Goal: Task Accomplishment & Management: Use online tool/utility

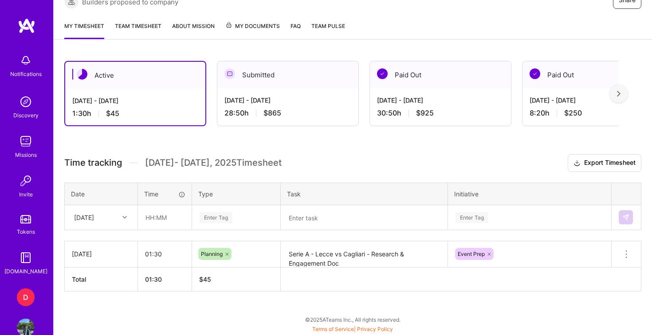
scroll to position [189, 0]
drag, startPoint x: 371, startPoint y: 254, endPoint x: 290, endPoint y: 254, distance: 81.2
click at [290, 254] on textarea "Serie A - Lecce vs Cagliari - Research & Engagement Doc" at bounding box center [364, 258] width 165 height 33
click at [294, 217] on textarea at bounding box center [364, 217] width 165 height 23
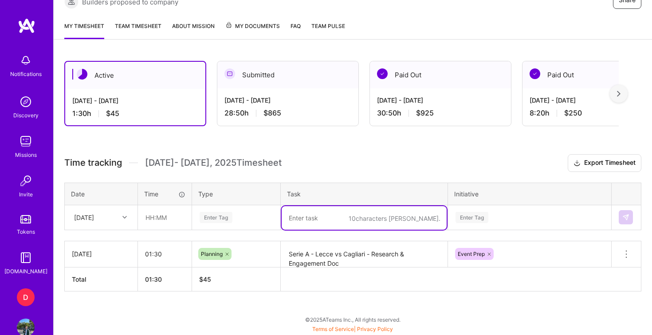
paste textarea "Serie A - Lecce vs Cagliari -"
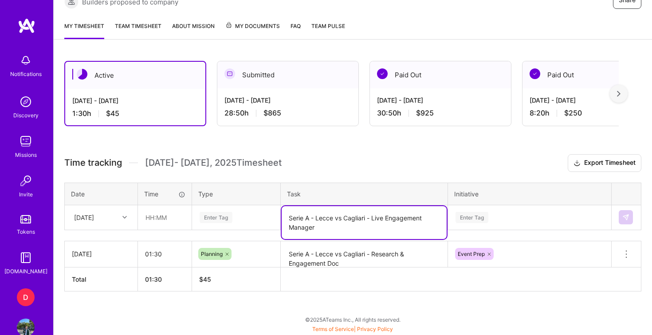
type textarea "Serie A - Lecce vs Cagliari - Live Engagement Manager"
click at [161, 221] on input "text" at bounding box center [164, 217] width 53 height 24
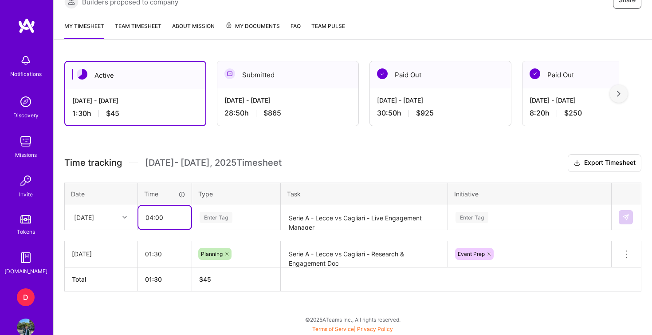
type input "04:00"
click at [217, 220] on div "Enter Tag" at bounding box center [216, 217] width 33 height 14
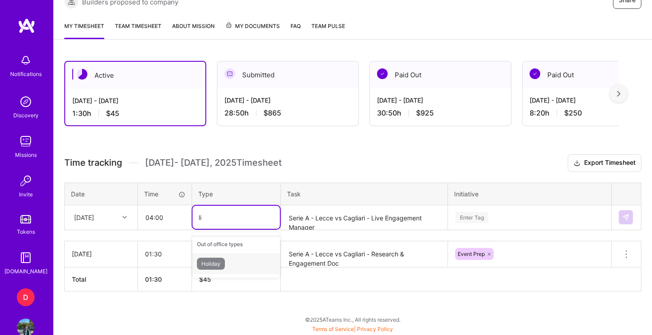
type input "l"
type input "ma"
click at [225, 246] on span "Management" at bounding box center [218, 246] width 42 height 12
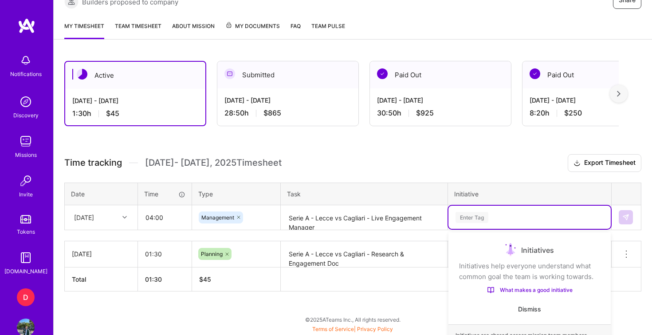
click at [475, 215] on div "option Information Asset focused, 1 of 34. 34 results available. Use Up and Dow…" at bounding box center [530, 216] width 162 height 23
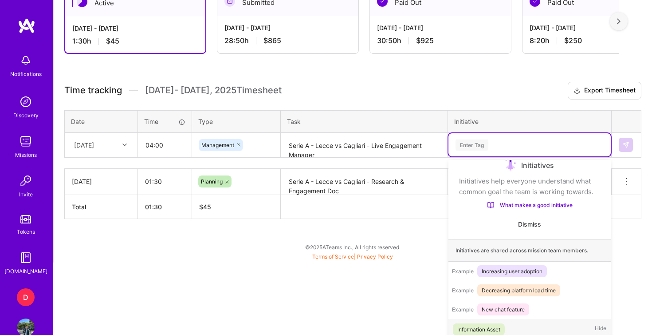
scroll to position [269, 0]
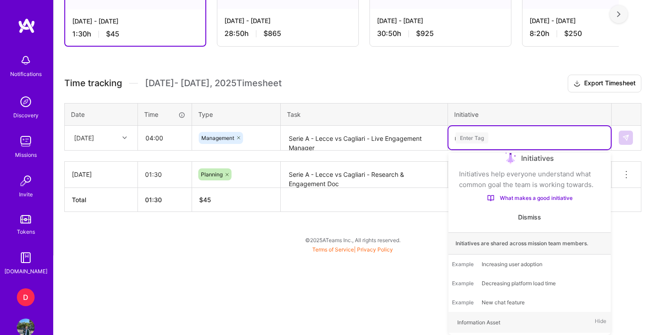
type input "ma"
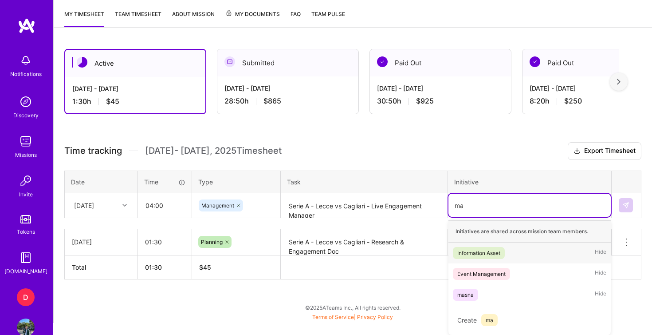
scroll to position [201, 0]
click at [495, 272] on div "Event Management" at bounding box center [482, 273] width 48 height 9
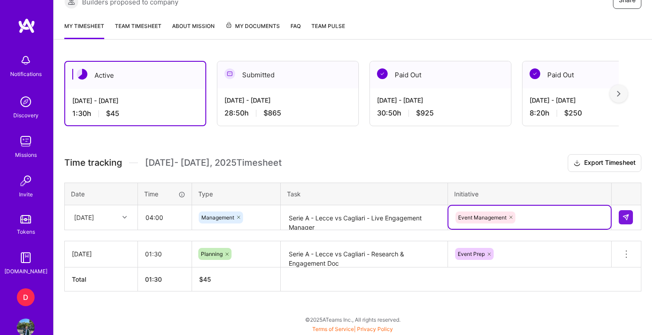
scroll to position [189, 0]
click at [537, 159] on h3 "Time tracking [DATE] - [DATE] Timesheet Export Timesheet" at bounding box center [352, 163] width 577 height 18
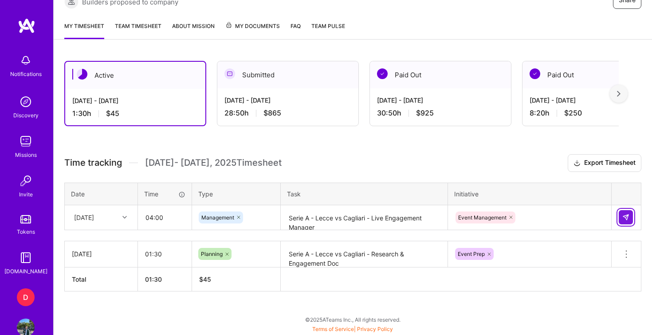
click at [628, 213] on button at bounding box center [626, 217] width 14 height 14
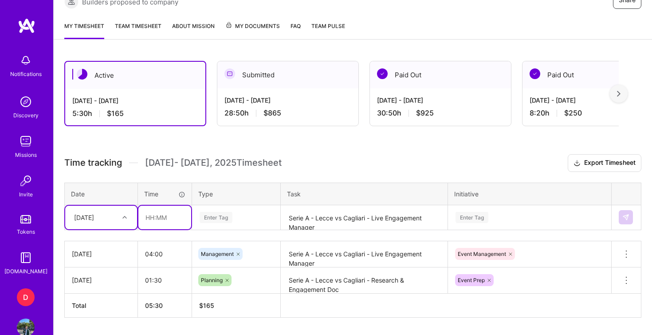
click at [160, 217] on input "text" at bounding box center [164, 217] width 53 height 24
type input "01:00"
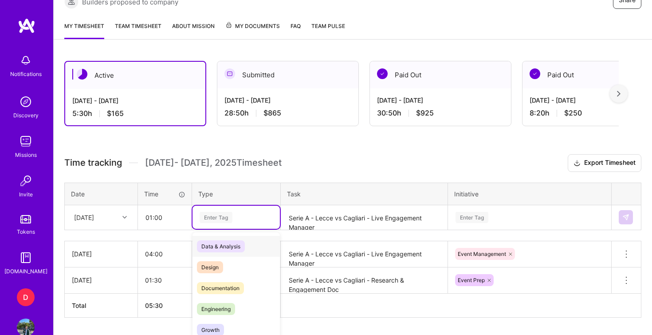
click at [213, 213] on td "option Management, selected. option Data & Analysis focused, 0 of 2. 17 results…" at bounding box center [236, 217] width 89 height 25
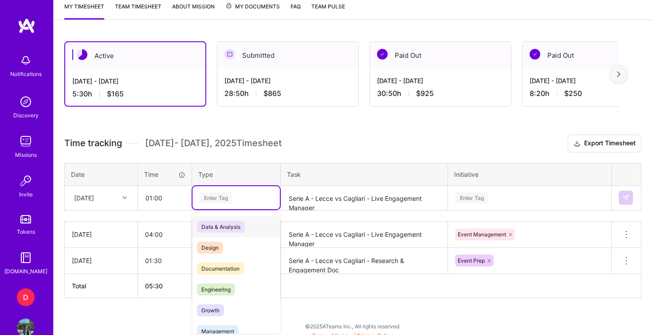
scroll to position [216, 0]
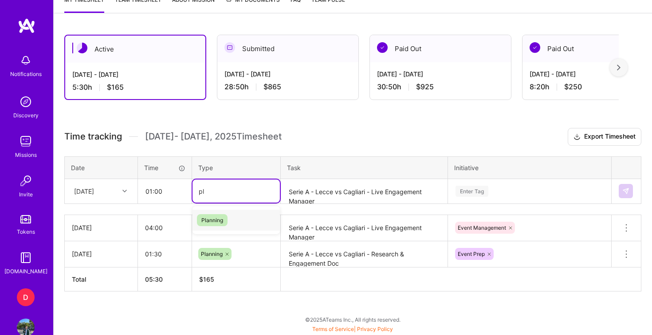
type input "pla"
click at [230, 218] on div "Planning" at bounding box center [236, 219] width 87 height 21
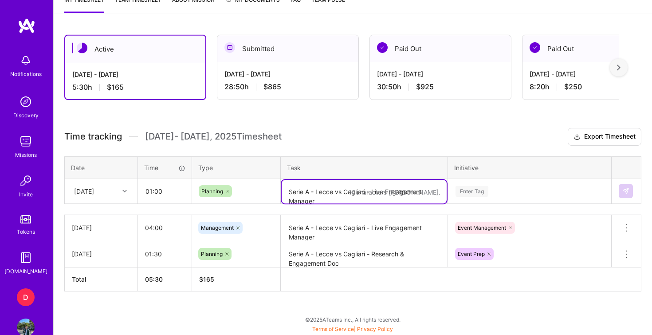
click at [300, 189] on textarea "Serie A - Lecce vs Cagliari - Live Engagement Manager" at bounding box center [364, 192] width 165 height 24
type textarea "La Liga - Girona vs Levante - Research & Engagement Doc"
click at [470, 193] on div "Enter Tag" at bounding box center [530, 190] width 162 height 23
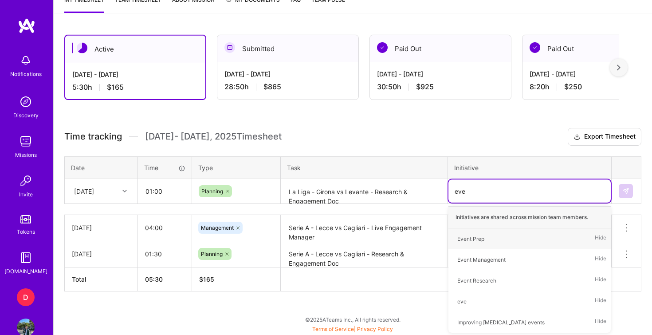
type input "even"
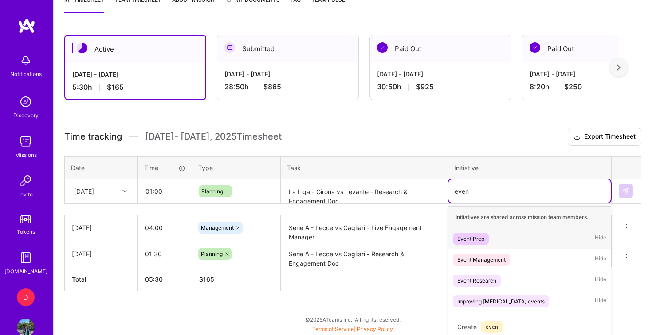
click at [482, 238] on div "Event Prep" at bounding box center [471, 238] width 27 height 9
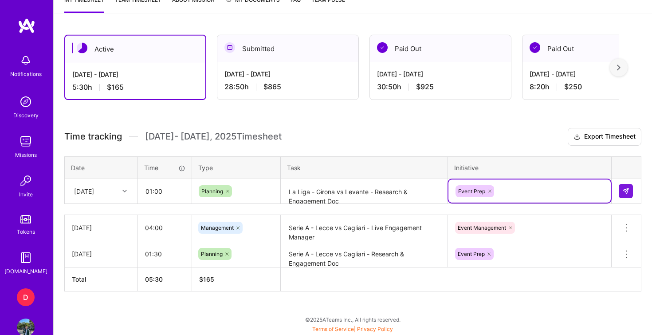
click at [482, 136] on h3 "Time tracking [DATE] - [DATE] Timesheet Export Timesheet" at bounding box center [352, 137] width 577 height 18
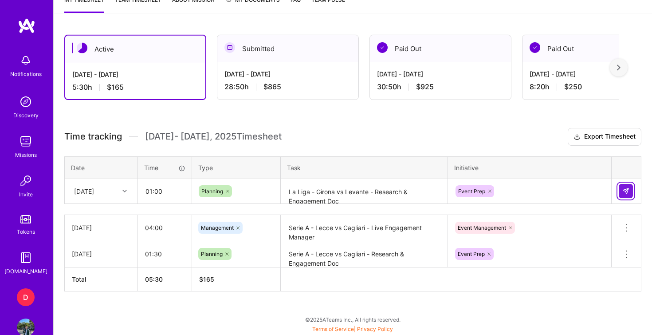
click at [625, 190] on img at bounding box center [626, 190] width 7 height 7
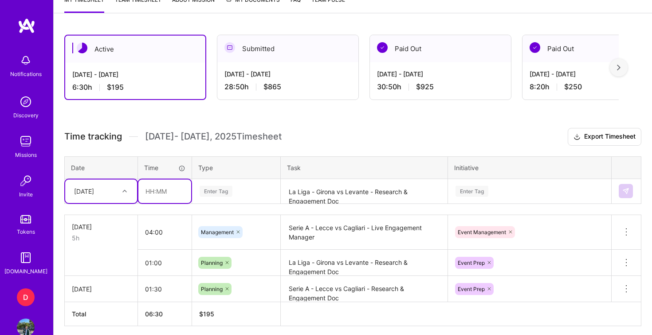
click at [171, 191] on input "text" at bounding box center [164, 191] width 53 height 24
type input "01:00"
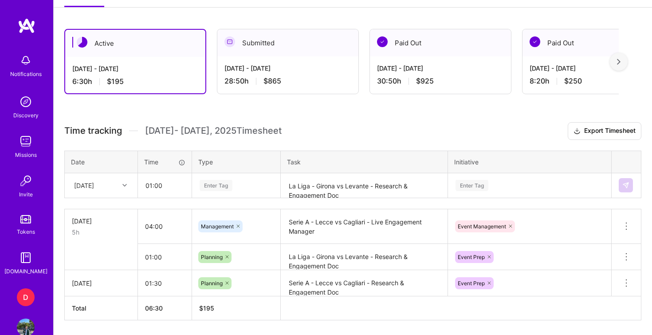
click at [213, 187] on div "Enter Tag" at bounding box center [216, 185] width 33 height 14
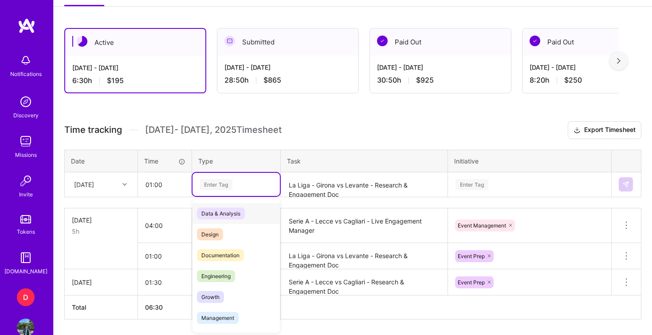
scroll to position [224, 0]
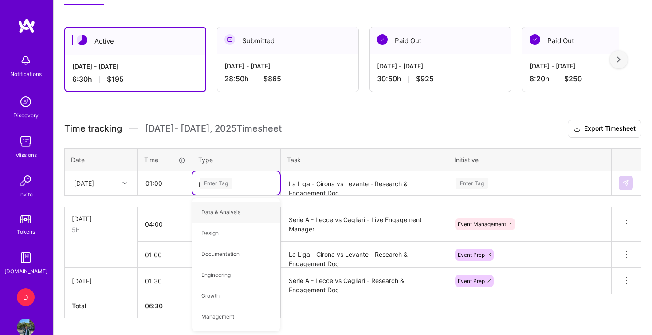
type input "pla"
click at [228, 211] on div "Planning" at bounding box center [236, 211] width 87 height 21
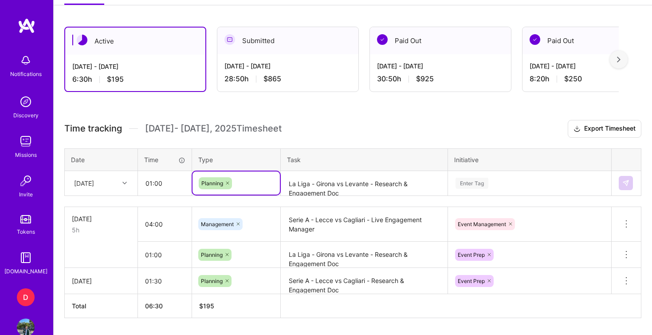
click at [313, 187] on textarea "La Liga - Girona vs Levante - Research & Engagement Doc" at bounding box center [364, 184] width 165 height 24
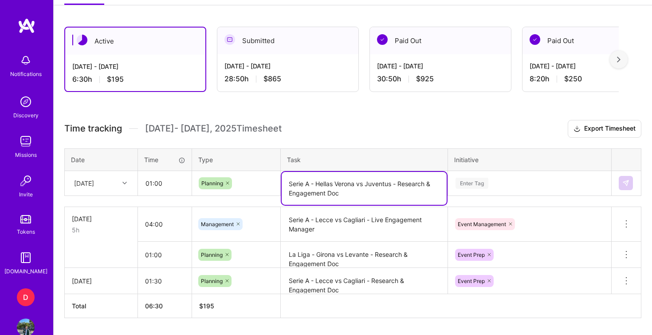
type textarea "Serie A - Hellas Verona vs Juventus - Research & Engagement Doc"
click at [471, 185] on div "Enter Tag" at bounding box center [530, 182] width 162 height 23
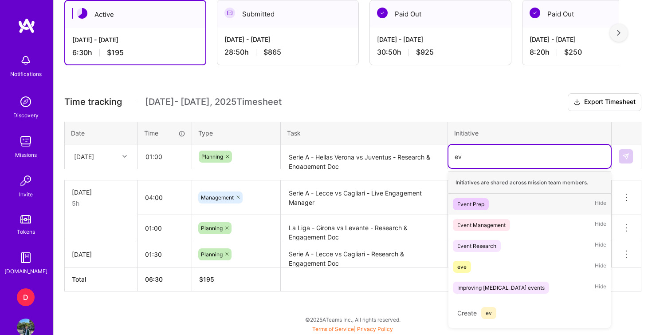
scroll to position [250, 0]
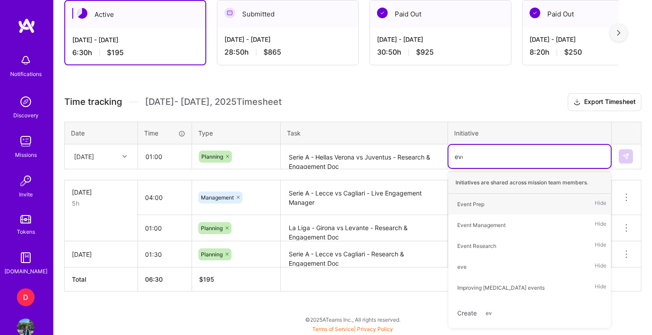
type input "even"
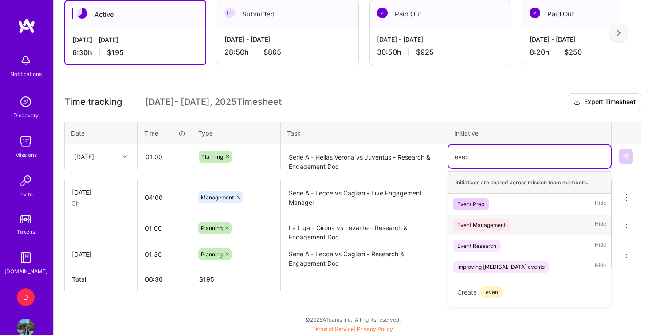
click at [482, 221] on div "Event Management" at bounding box center [482, 224] width 48 height 9
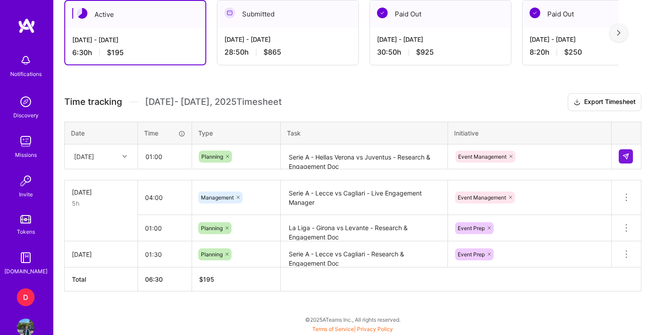
click at [489, 106] on h3 "Time tracking [DATE] - [DATE] Timesheet Export Timesheet" at bounding box center [352, 102] width 577 height 18
click at [625, 151] on button at bounding box center [626, 156] width 14 height 14
